Goal: Entertainment & Leisure: Consume media (video, audio)

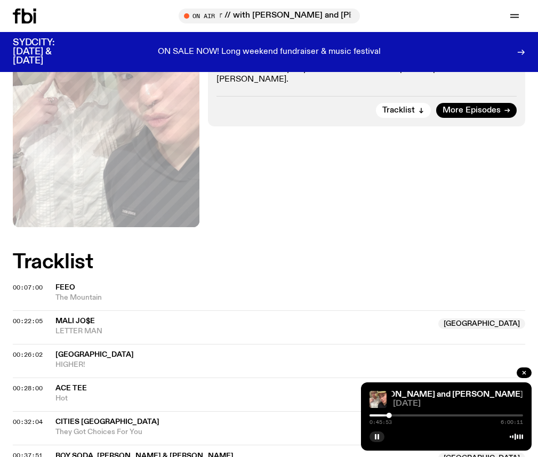
scroll to position [349, 0]
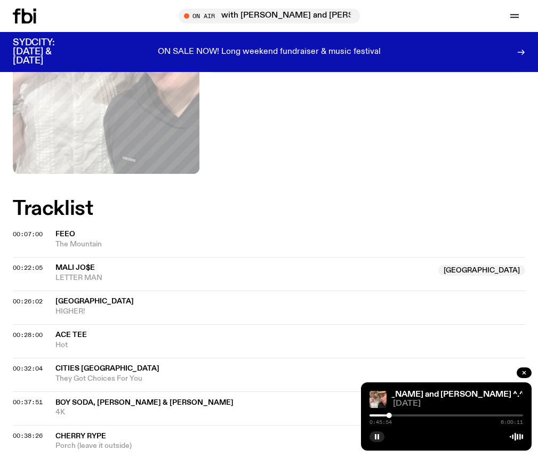
click at [31, 17] on icon at bounding box center [24, 16] width 23 height 15
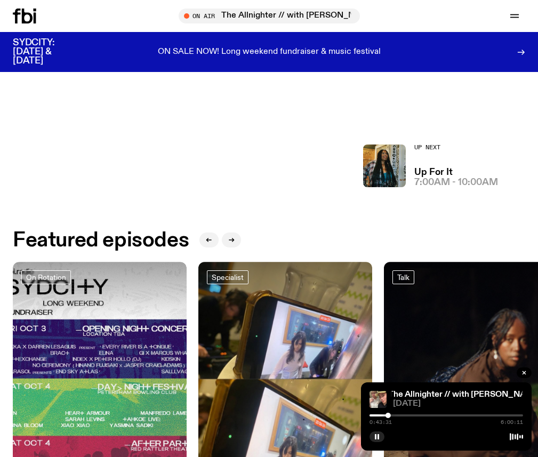
scroll to position [364, 0]
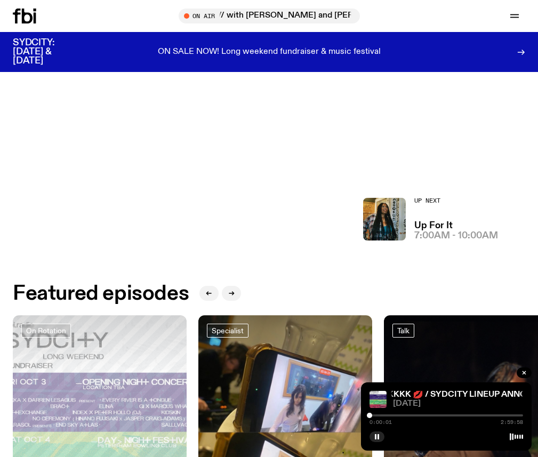
click at [376, 416] on div at bounding box center [445, 415] width 153 height 2
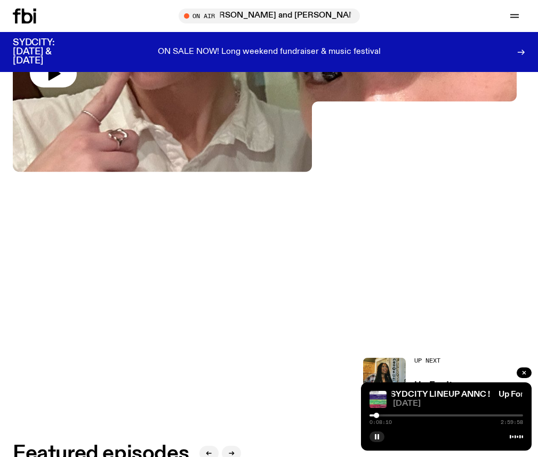
scroll to position [258, 0]
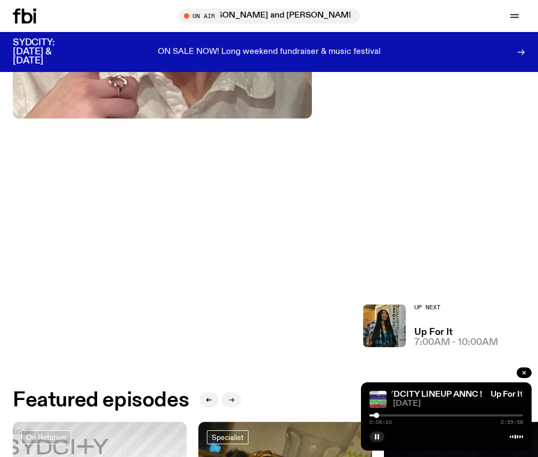
click at [234, 396] on icon "button" at bounding box center [231, 399] width 6 height 6
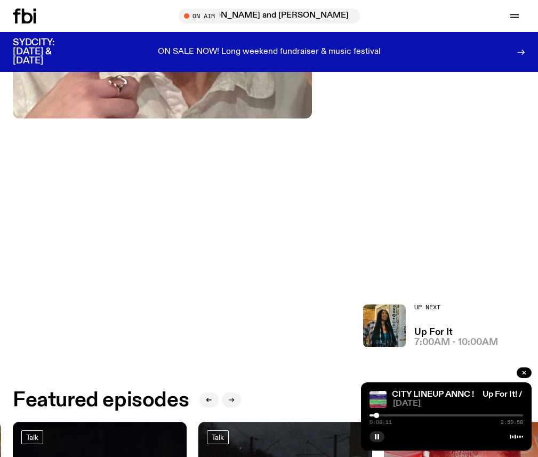
click at [234, 396] on icon "button" at bounding box center [231, 399] width 6 height 6
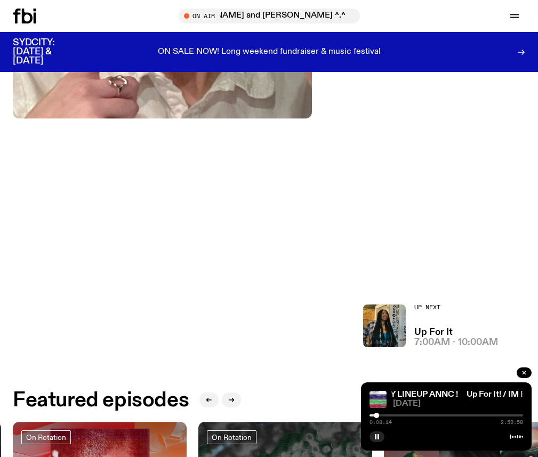
scroll to position [311, 0]
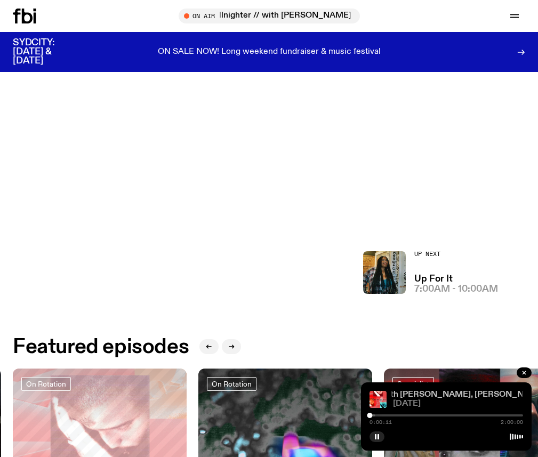
click at [412, 396] on link "The Playlist with [PERSON_NAME], [PERSON_NAME] & [PERSON_NAME] / Pink Siifu Int…" at bounding box center [522, 394] width 375 height 9
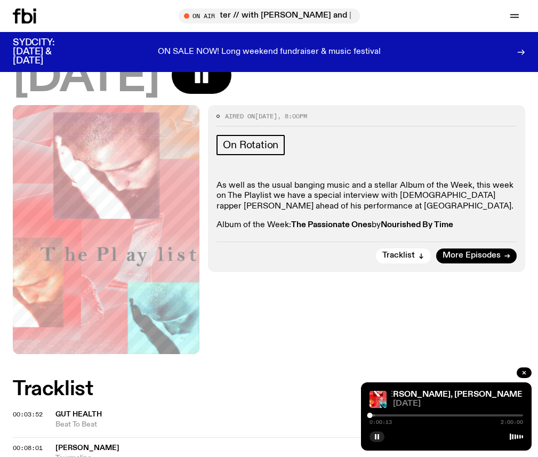
scroll to position [258, 0]
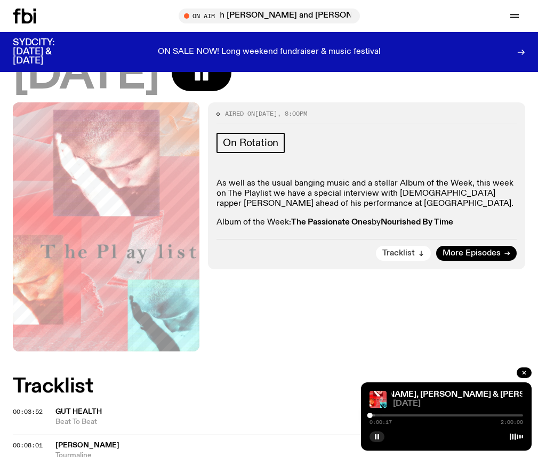
click at [389, 246] on button "Tracklist" at bounding box center [403, 253] width 55 height 15
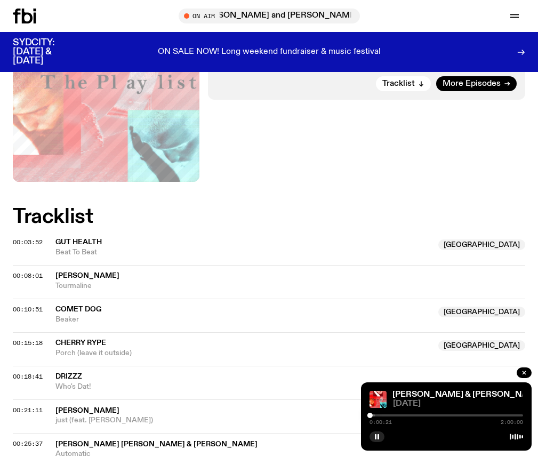
click at [373, 415] on div at bounding box center [298, 415] width 153 height 2
click at [43, 238] on span "00:03:52" at bounding box center [28, 242] width 30 height 9
